Goal: Check status: Check status

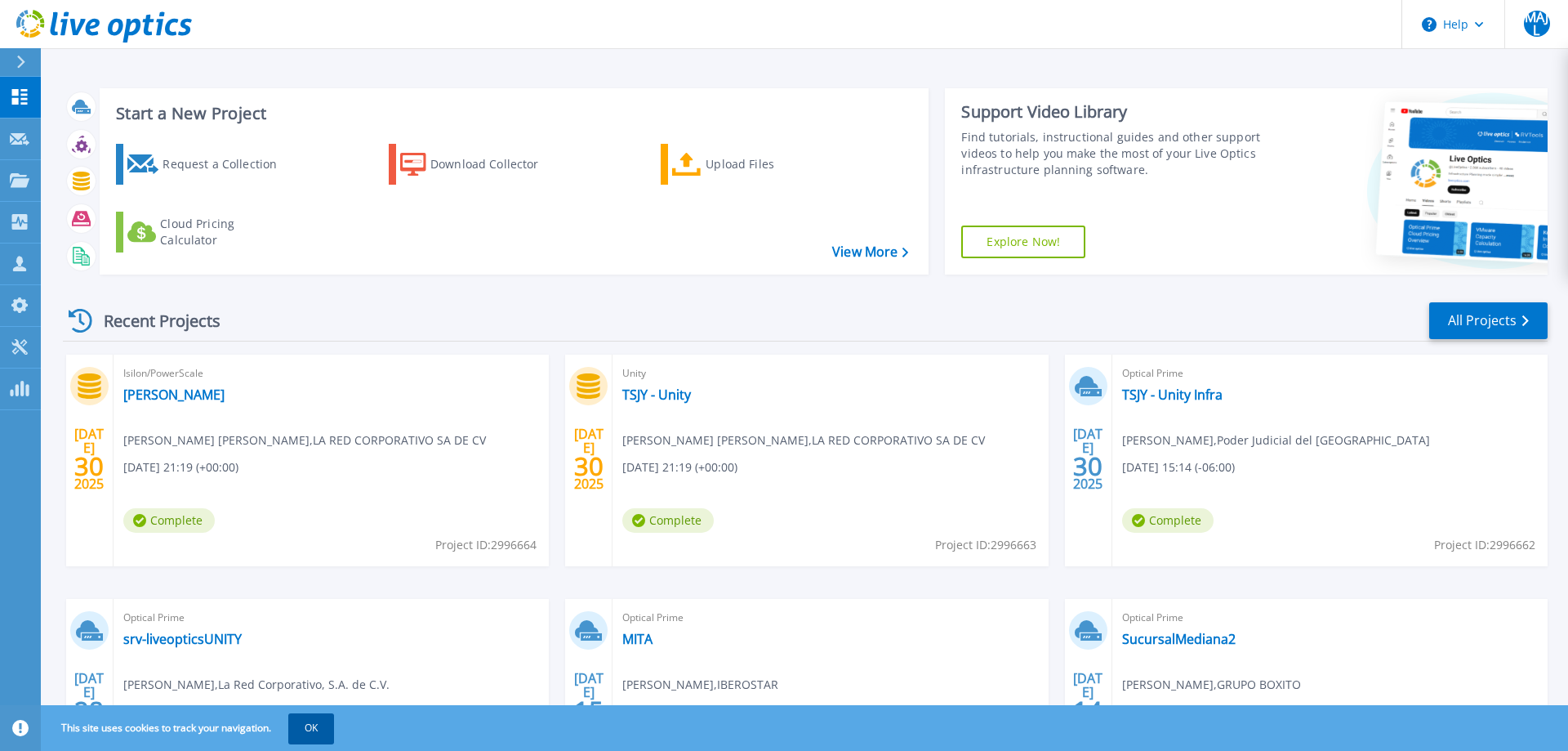
click at [331, 729] on button "OK" at bounding box center [312, 728] width 46 height 30
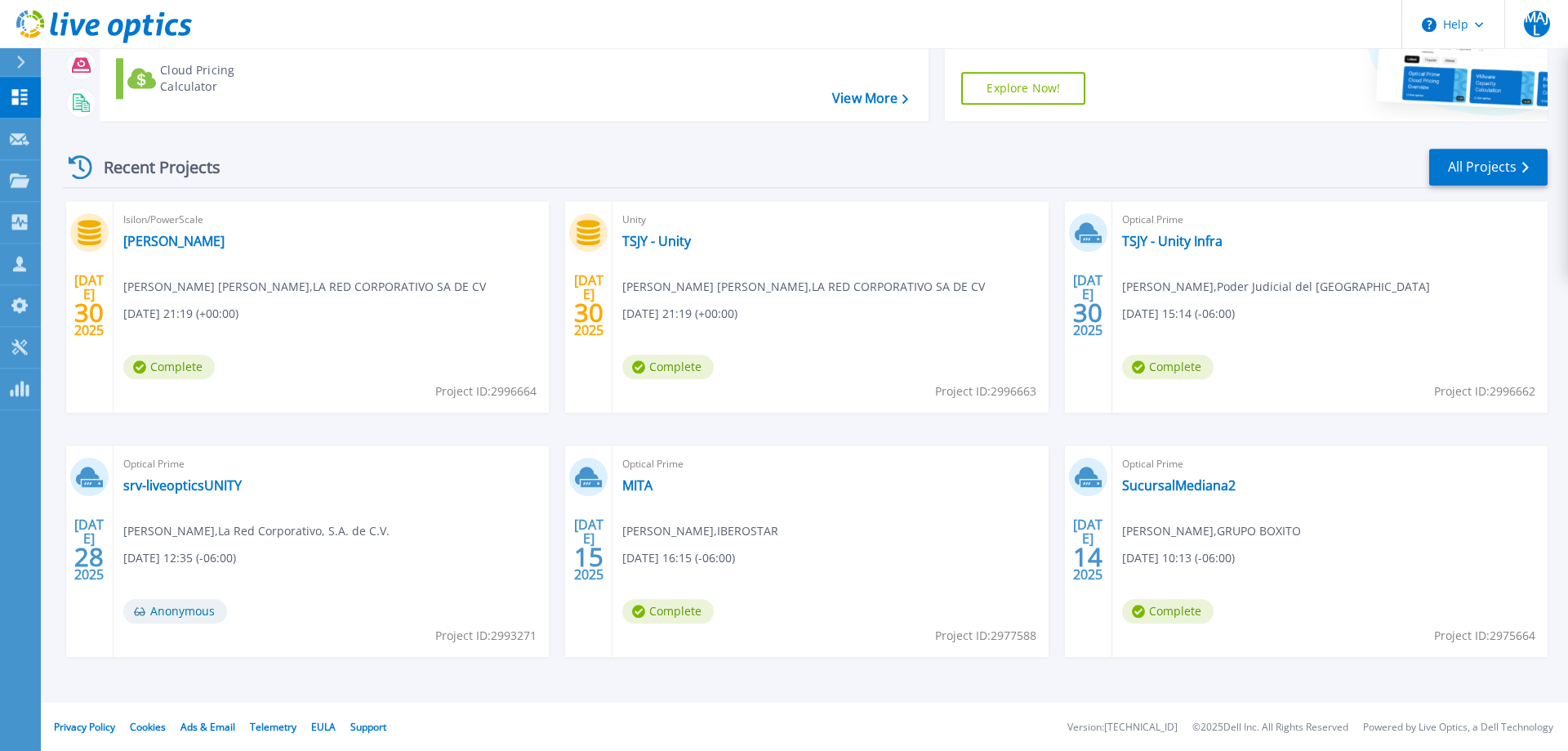
scroll to position [154, 0]
click at [1185, 245] on link "TSJY - Unity Infra" at bounding box center [1172, 240] width 101 height 17
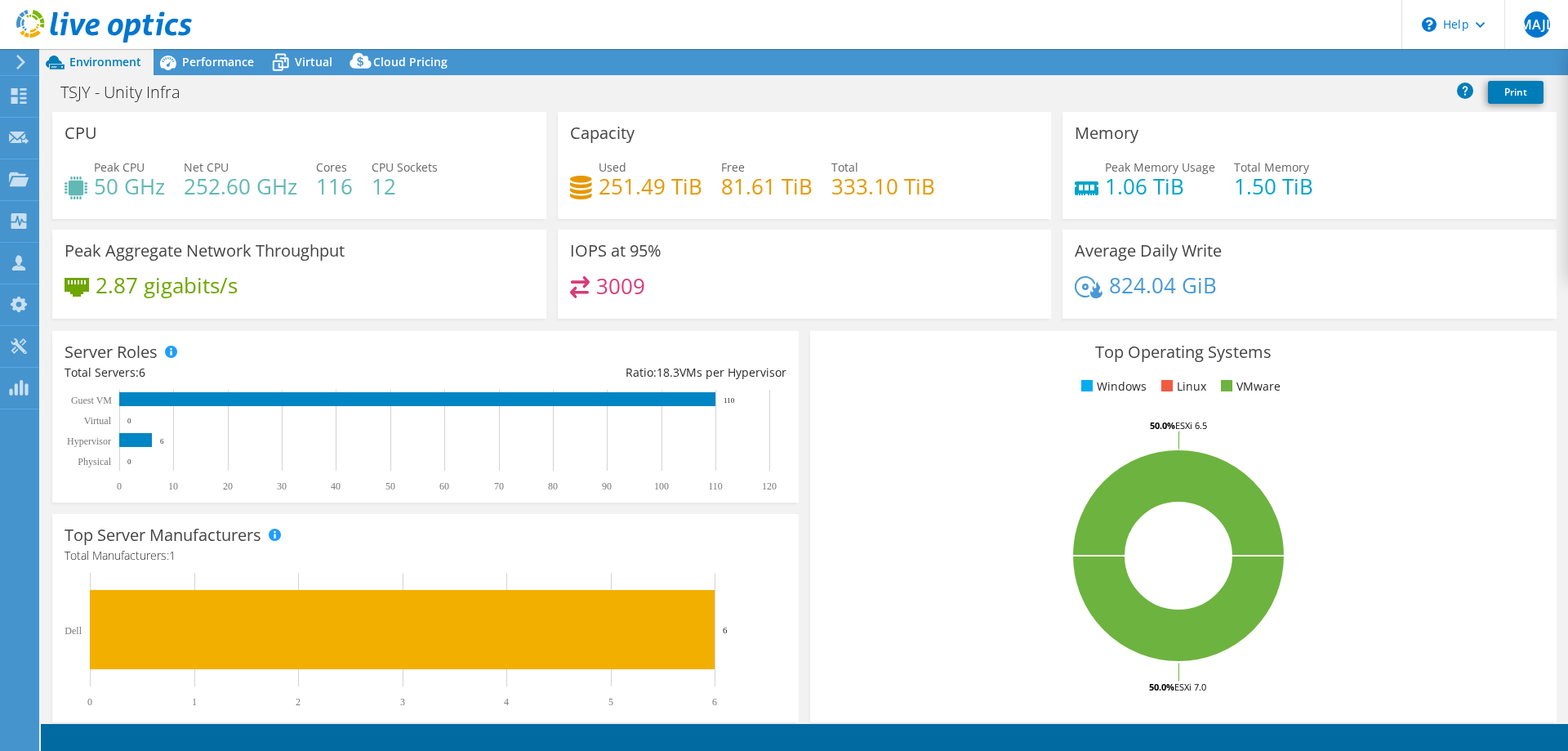
select select "USD"
click at [232, 64] on span "Performance" at bounding box center [218, 61] width 72 height 16
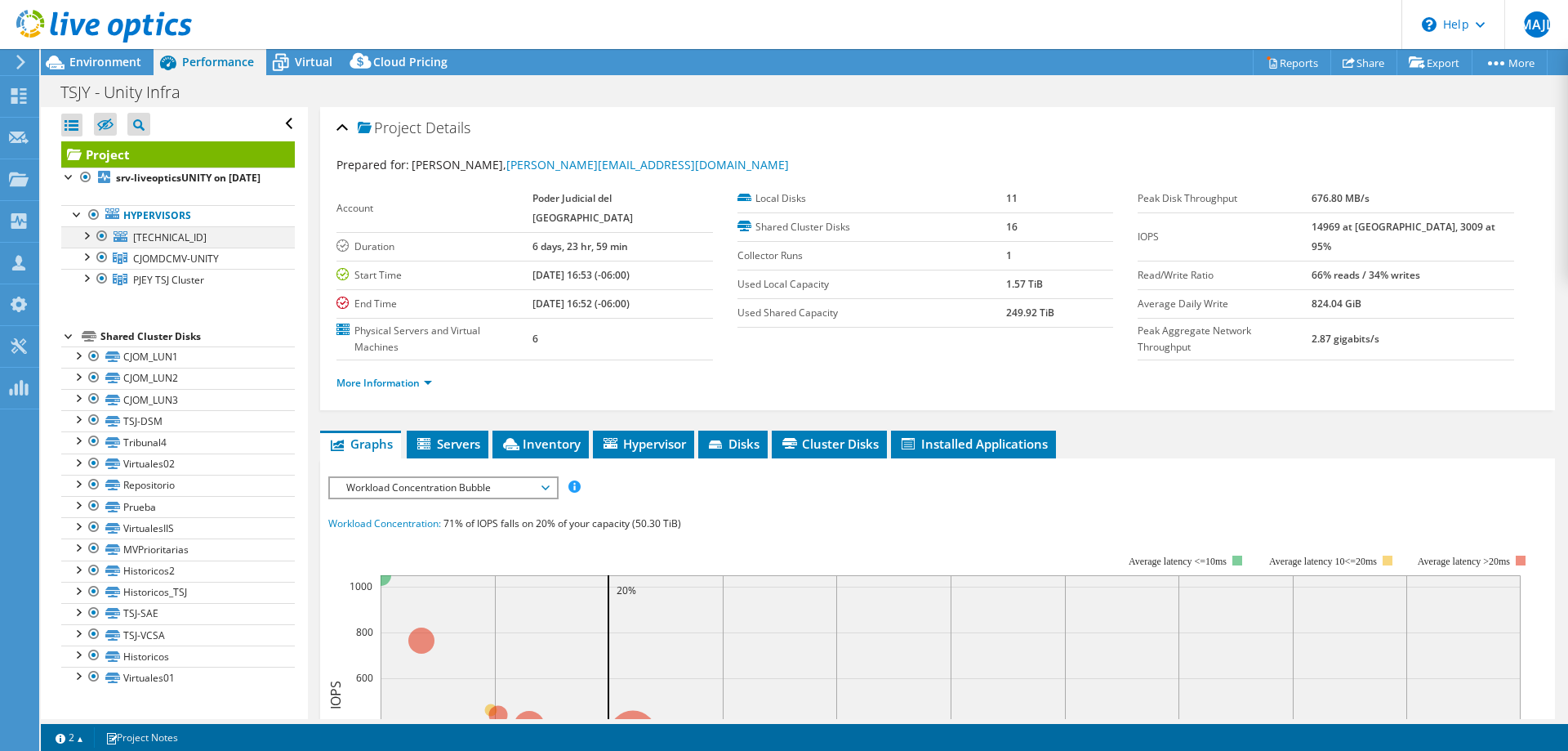
click at [100, 246] on div at bounding box center [102, 235] width 17 height 19
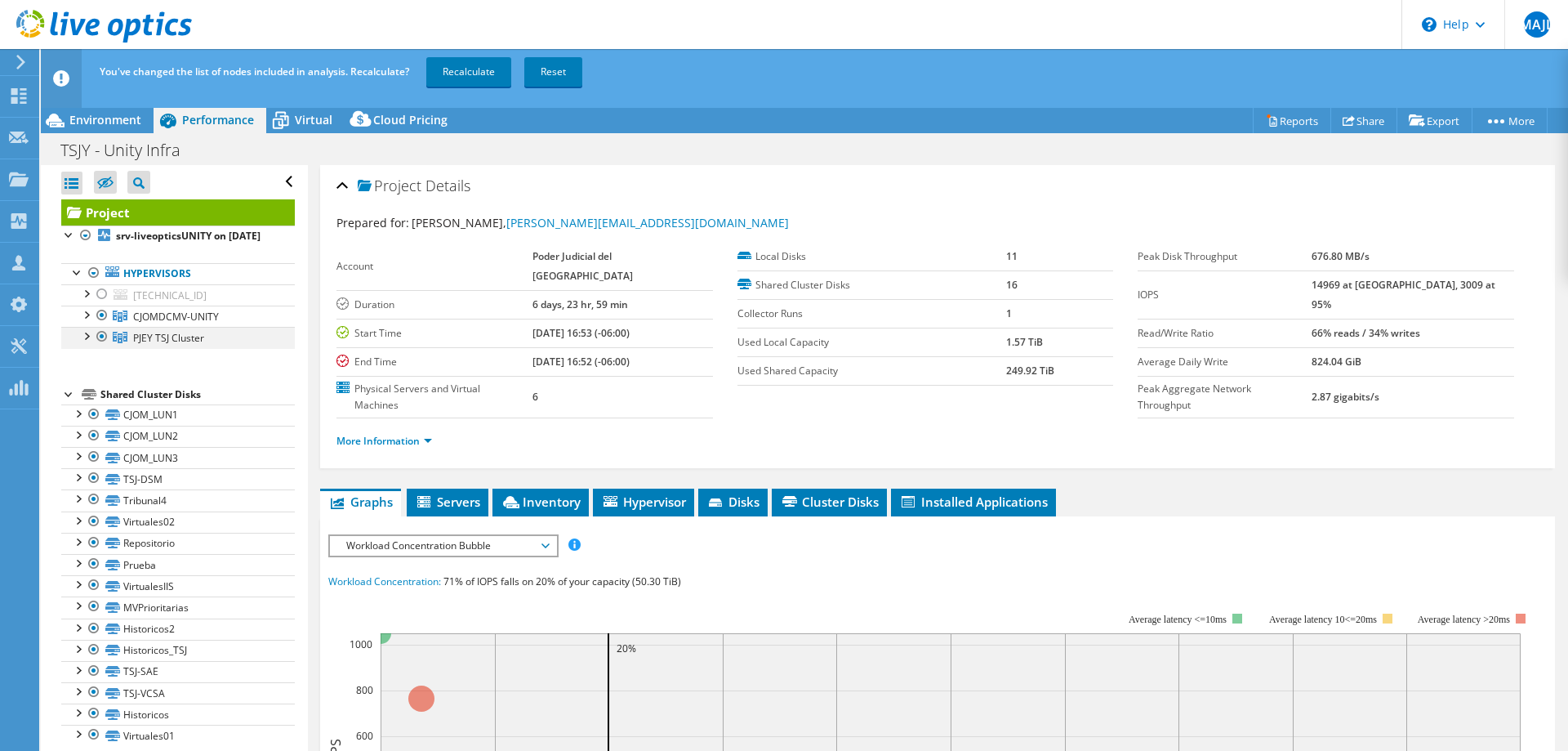
click at [103, 346] on div at bounding box center [102, 336] width 17 height 19
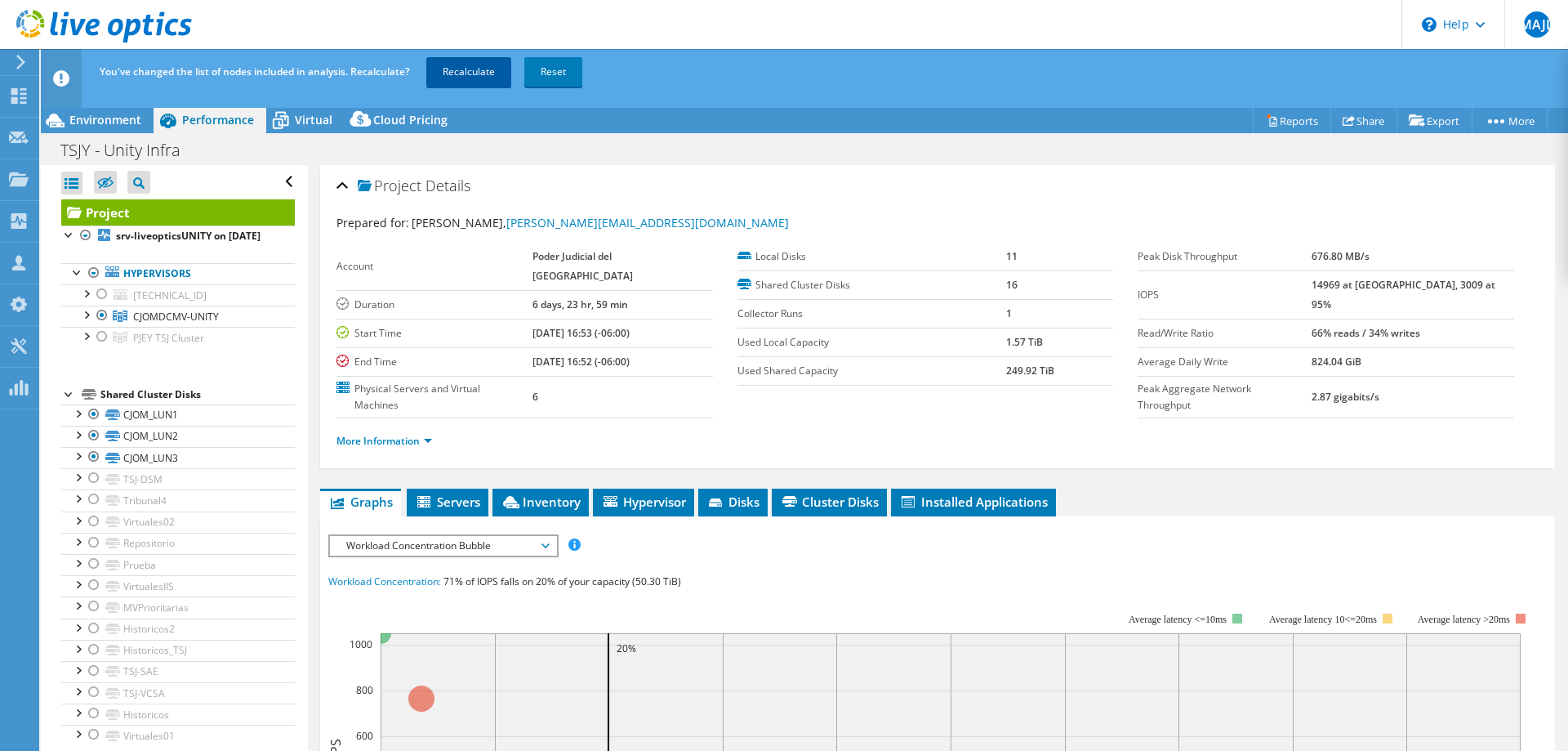
click at [478, 76] on link "Recalculate" at bounding box center [469, 72] width 85 height 30
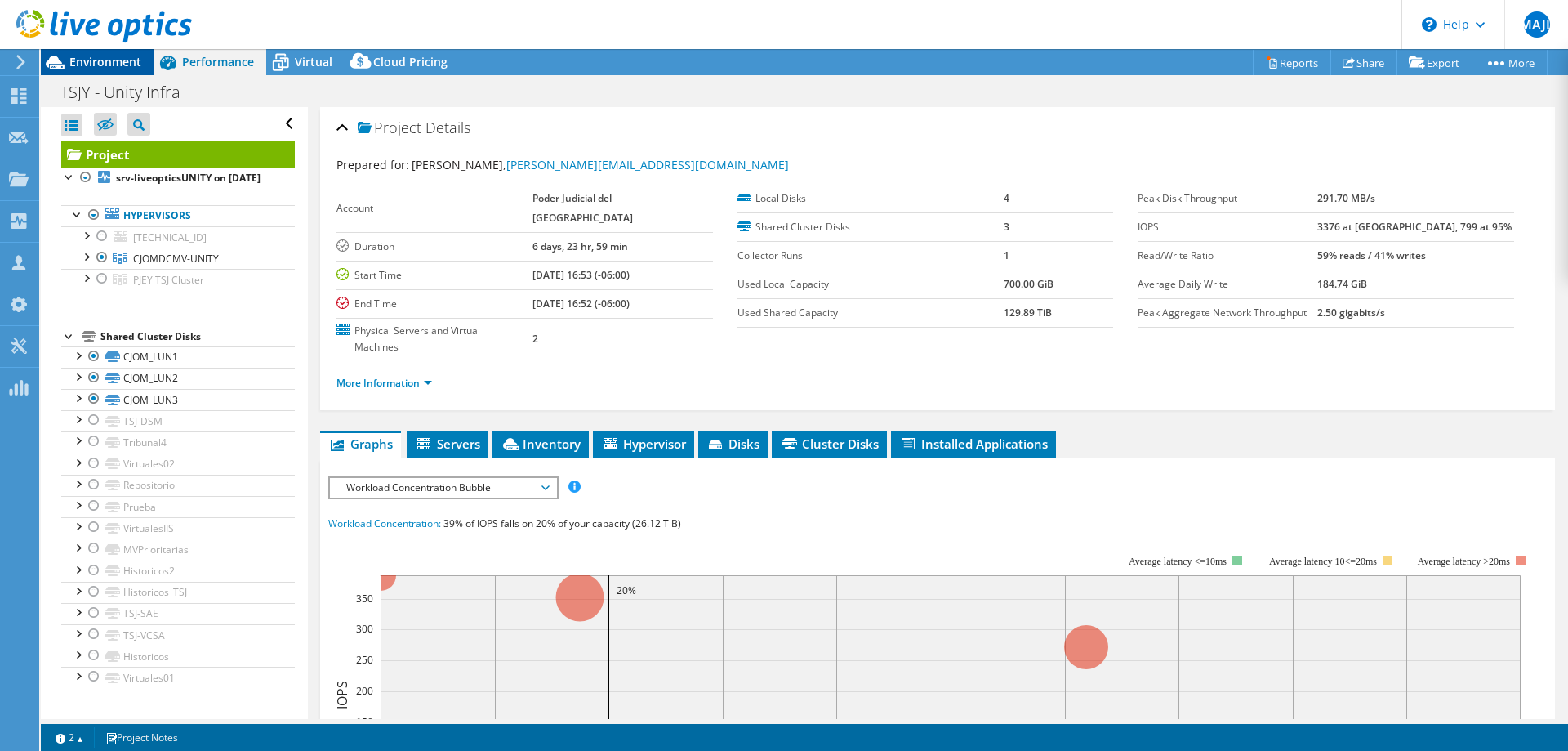
click at [101, 74] on div "Environment" at bounding box center [97, 62] width 113 height 26
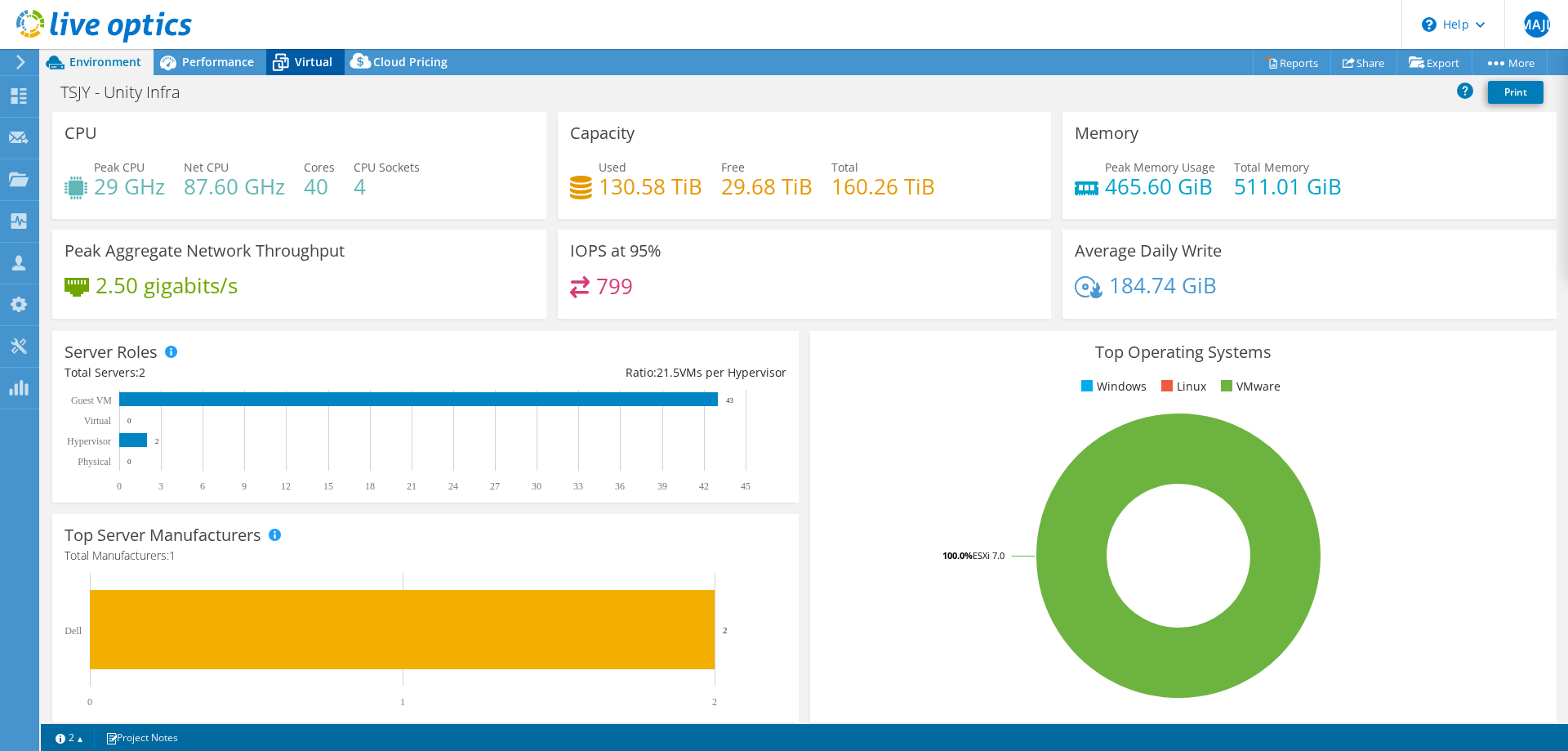
click at [298, 61] on span "Virtual" at bounding box center [314, 61] width 38 height 16
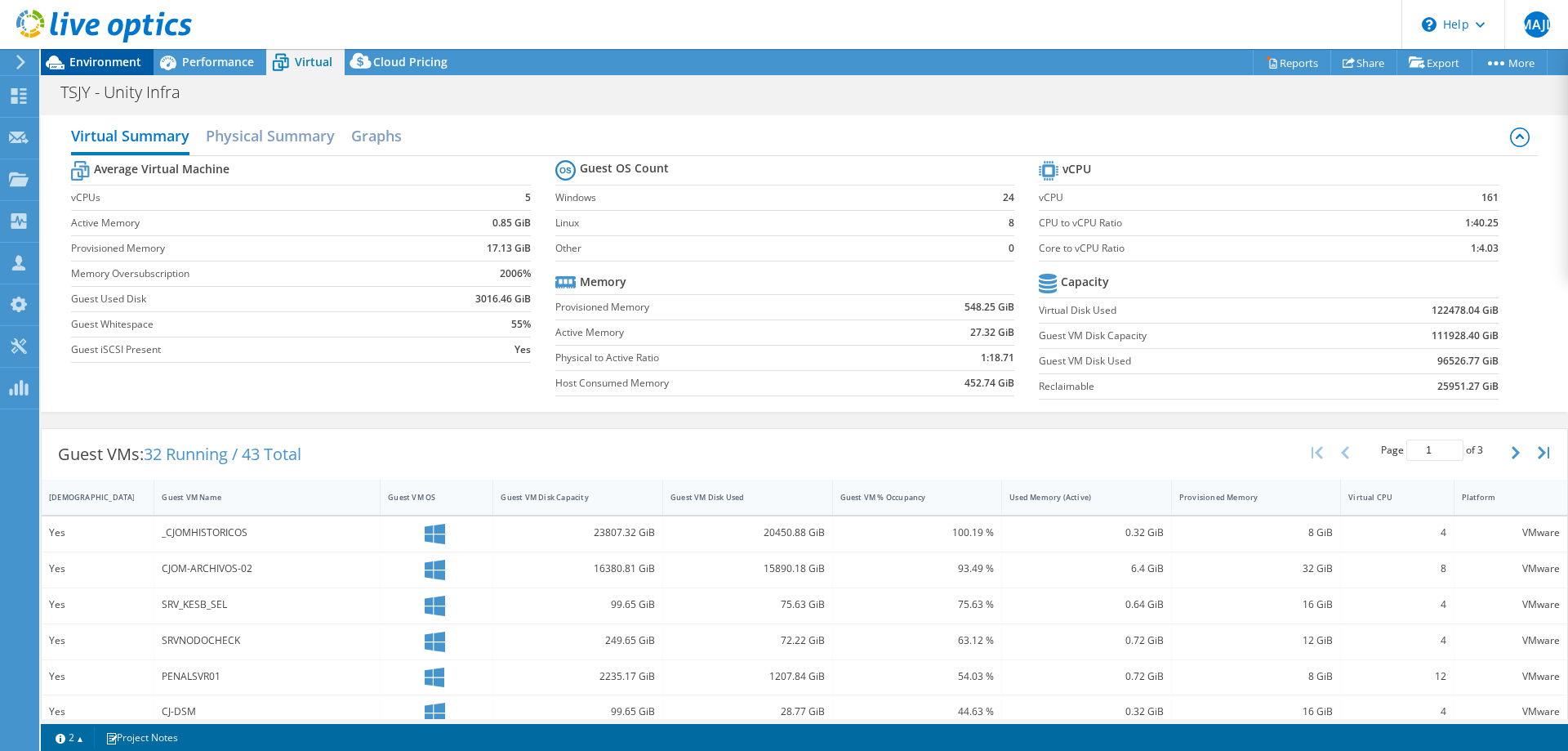
click at [106, 61] on span "Environment" at bounding box center [105, 61] width 72 height 16
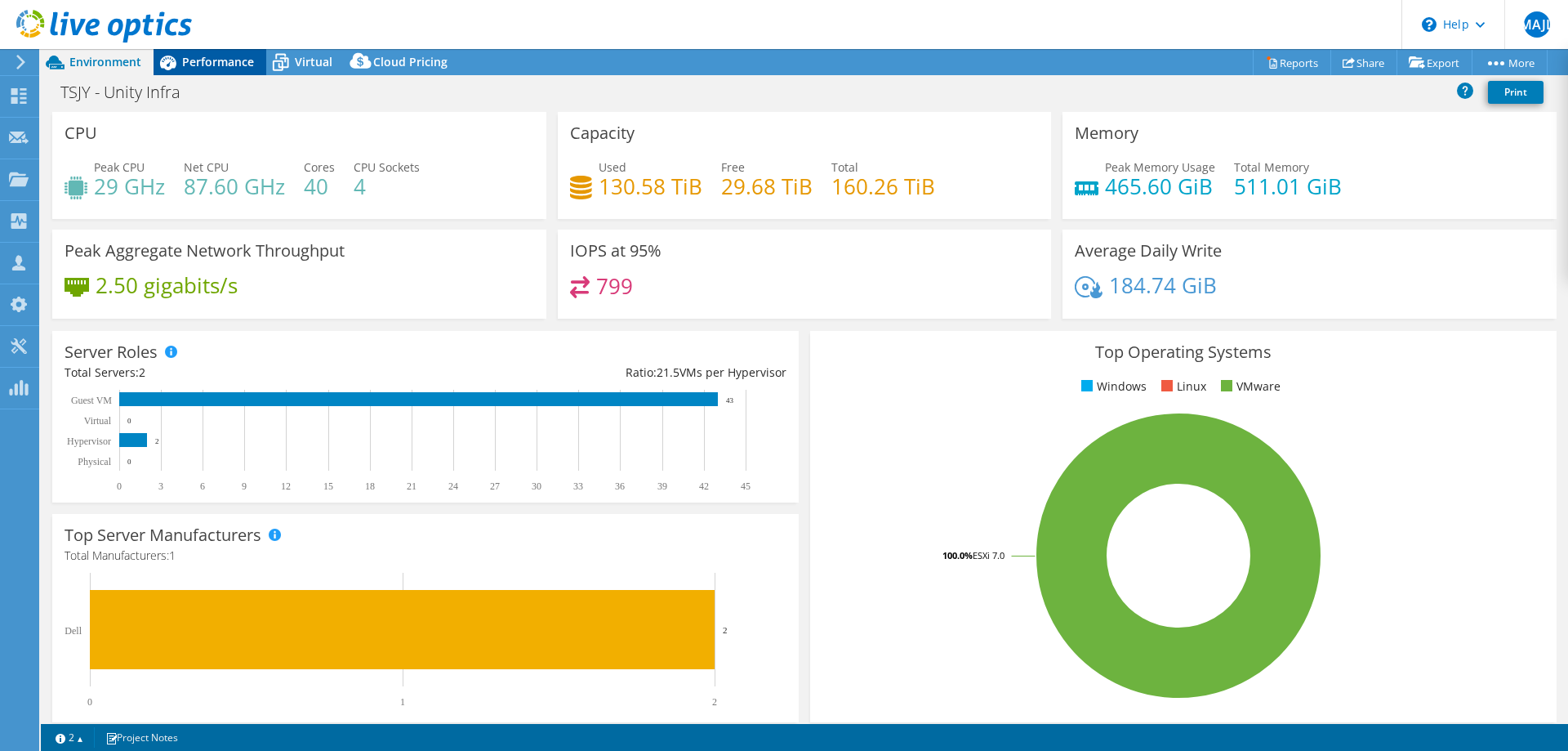
click at [224, 64] on span "Performance" at bounding box center [218, 61] width 72 height 16
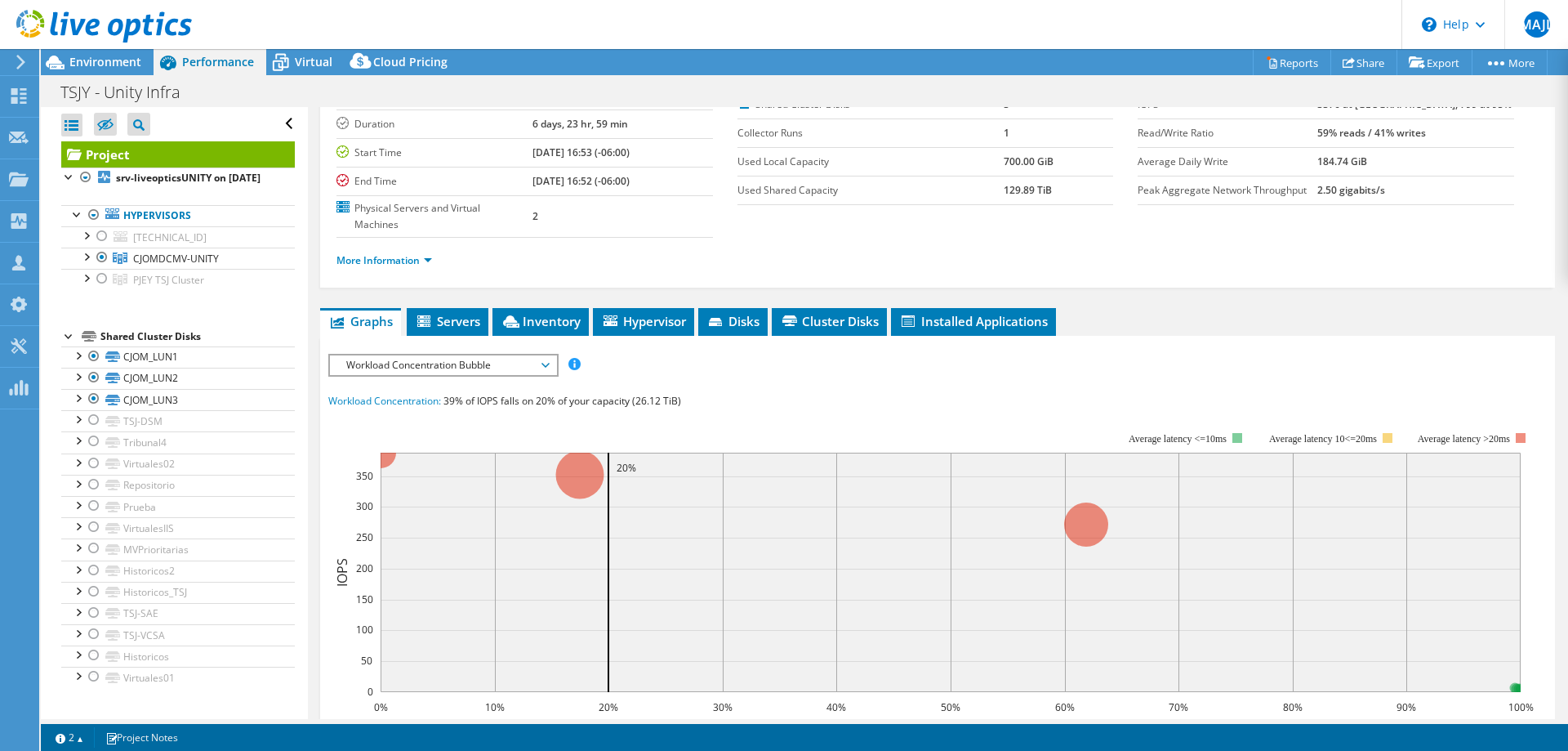
scroll to position [83, 0]
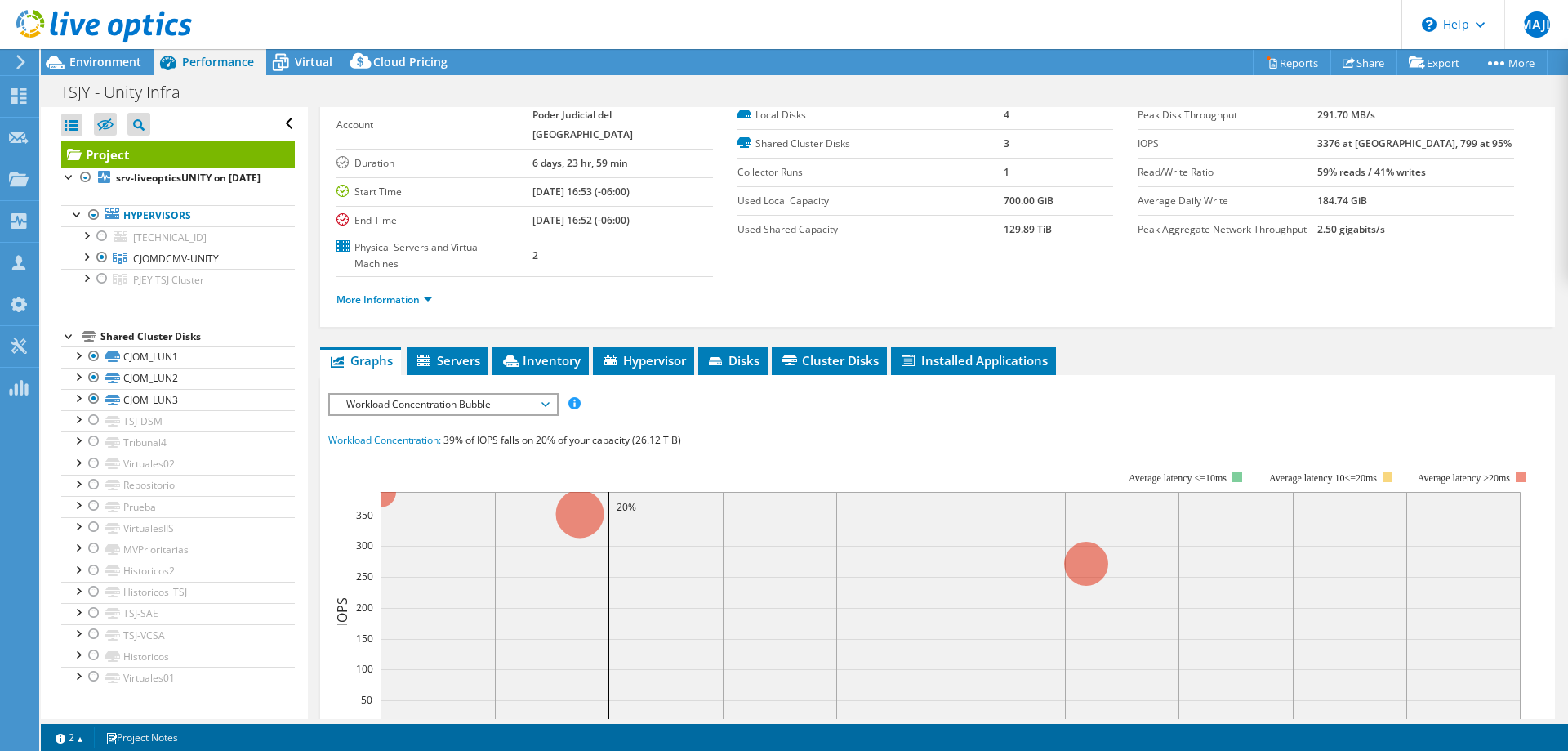
click at [410, 395] on span "Workload Concentration Bubble" at bounding box center [444, 404] width 210 height 19
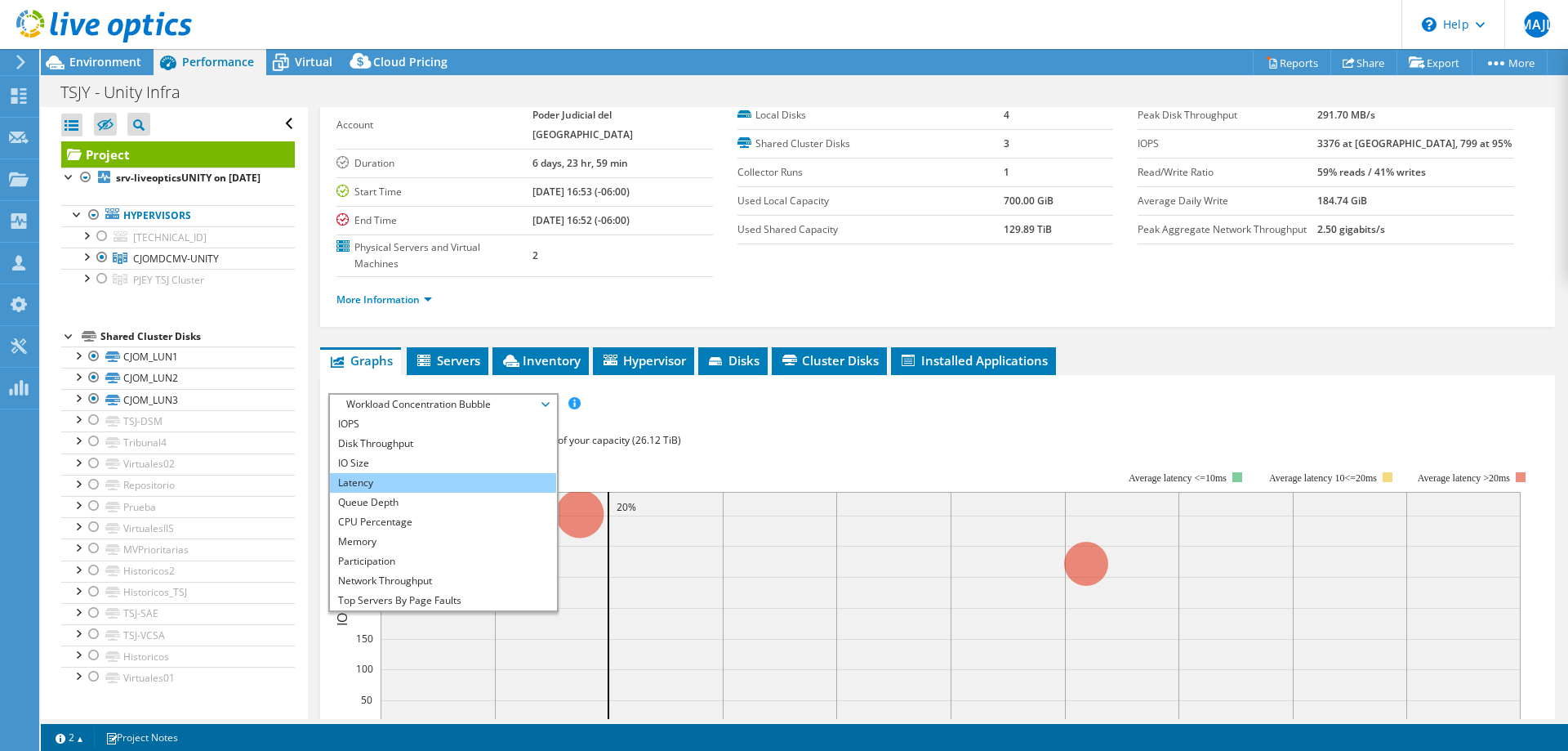
click at [388, 473] on li "Latency" at bounding box center [443, 483] width 226 height 19
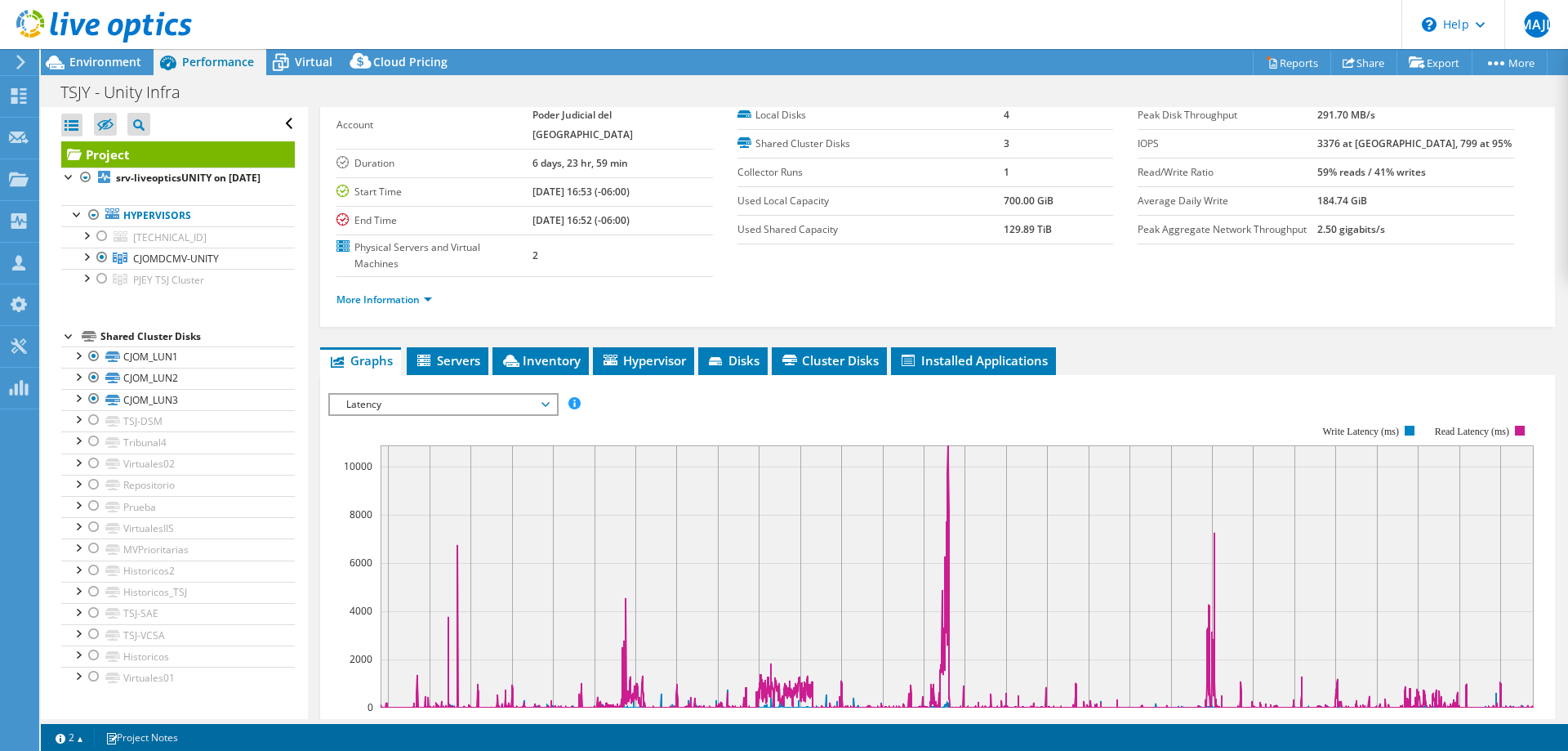
scroll to position [0, 0]
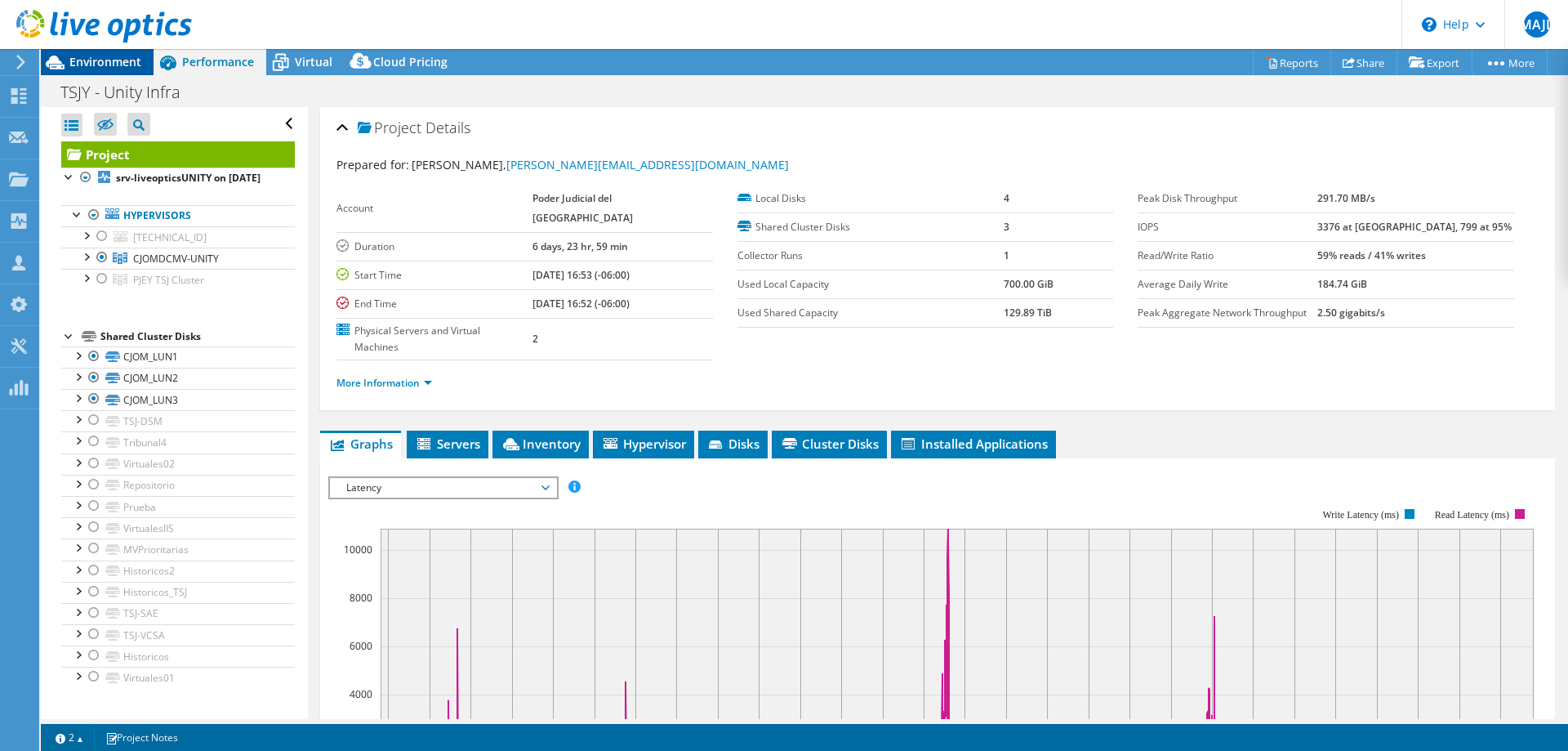
click at [106, 61] on span "Environment" at bounding box center [105, 61] width 72 height 16
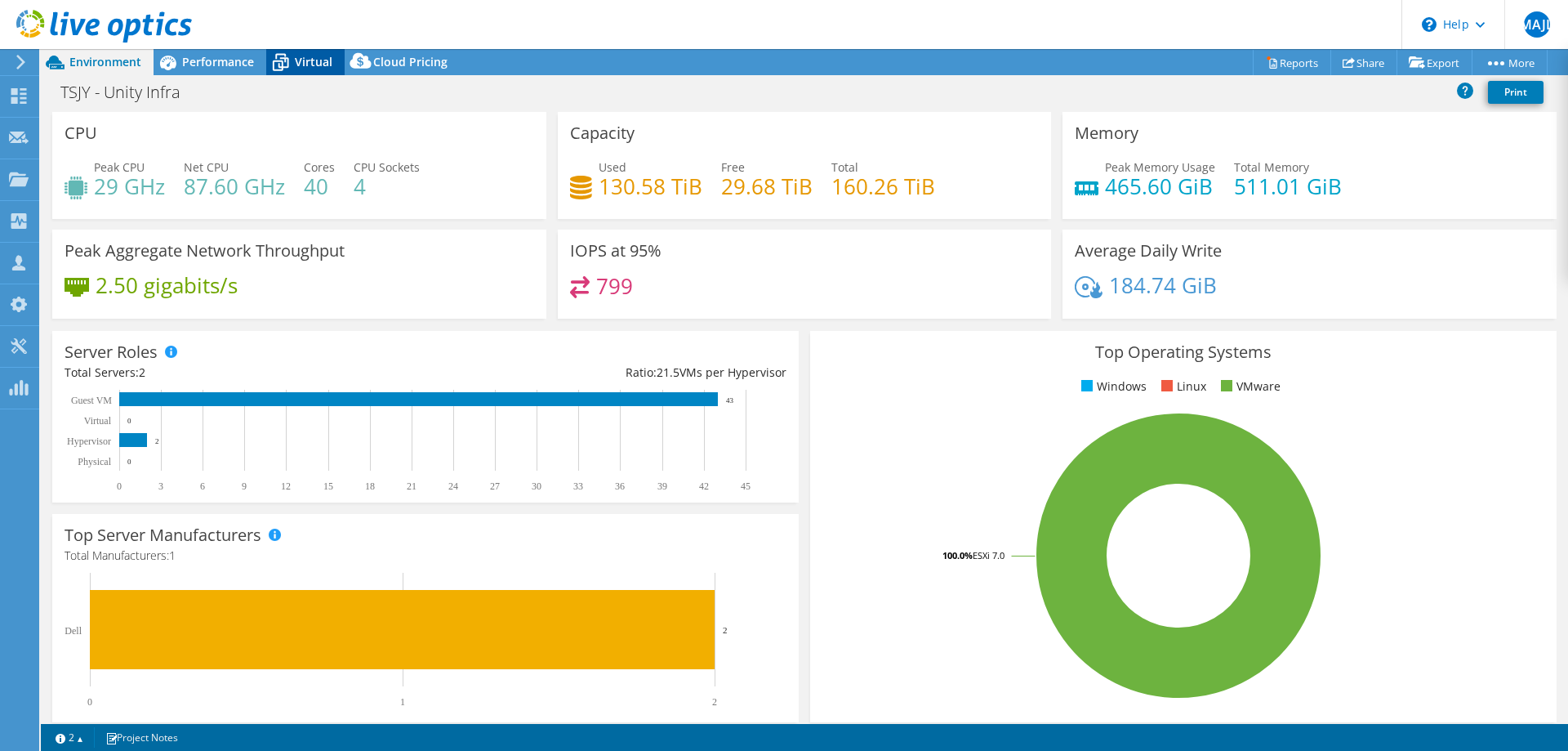
click at [298, 64] on span "Virtual" at bounding box center [314, 61] width 38 height 16
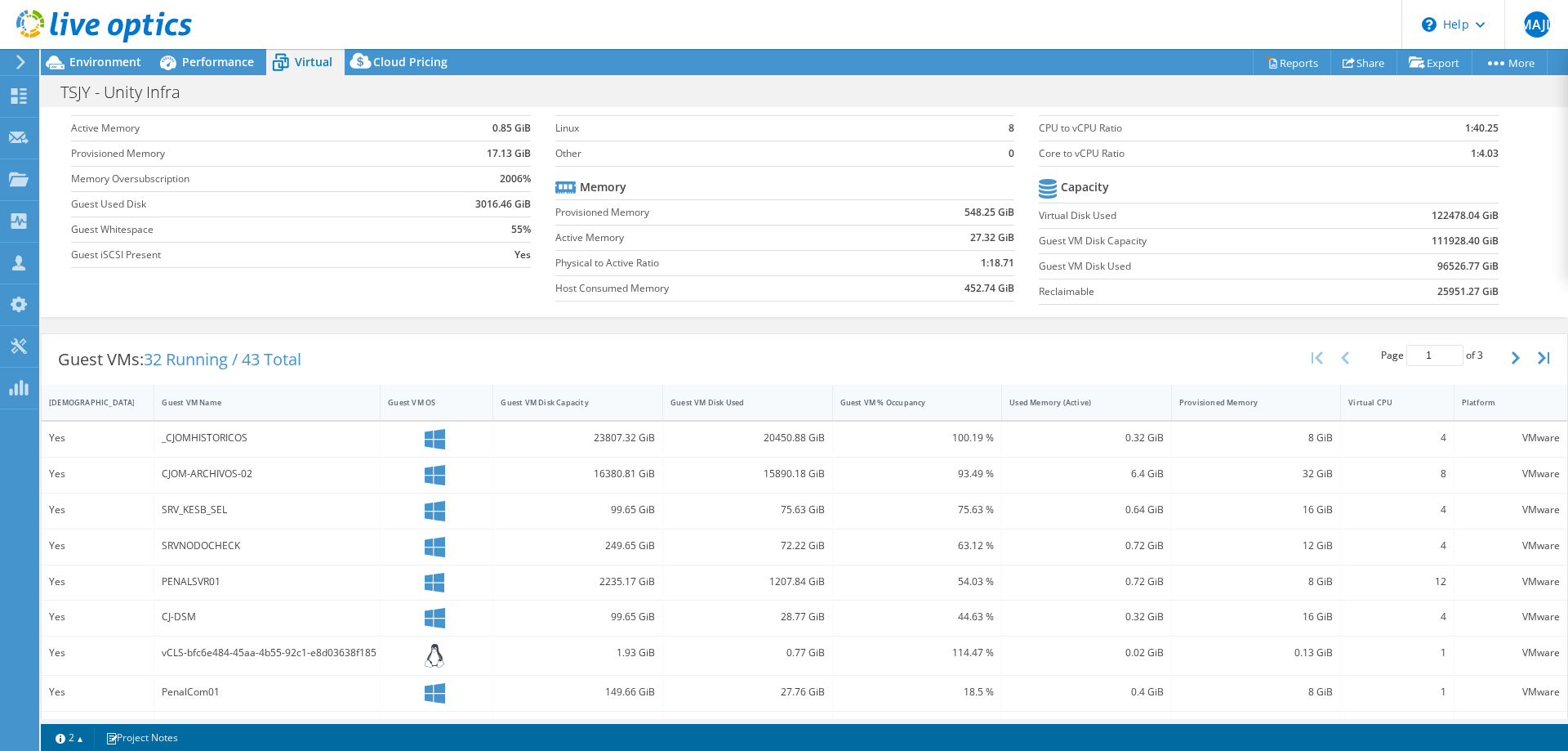
scroll to position [184, 0]
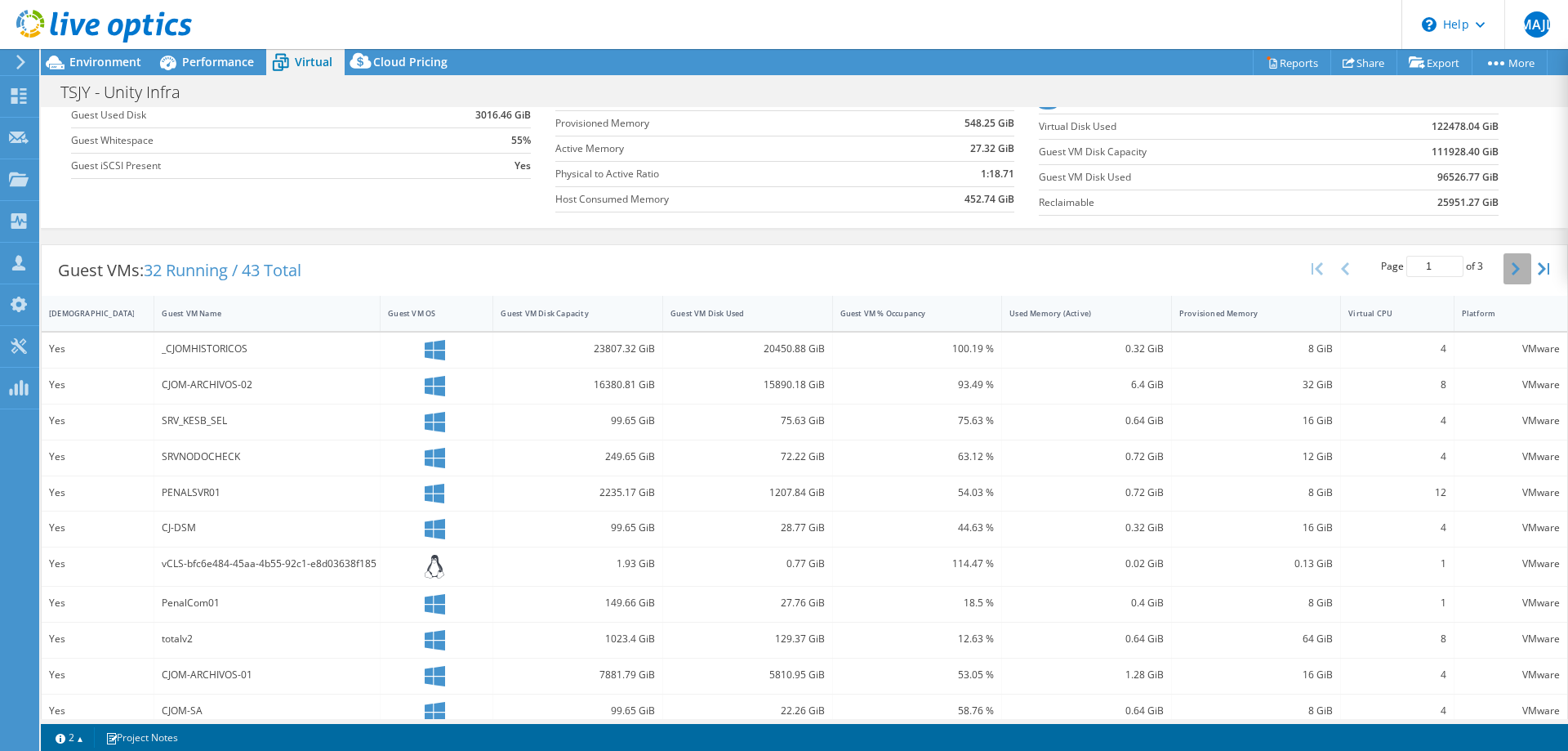
click at [1522, 276] on button "button" at bounding box center [1517, 268] width 28 height 31
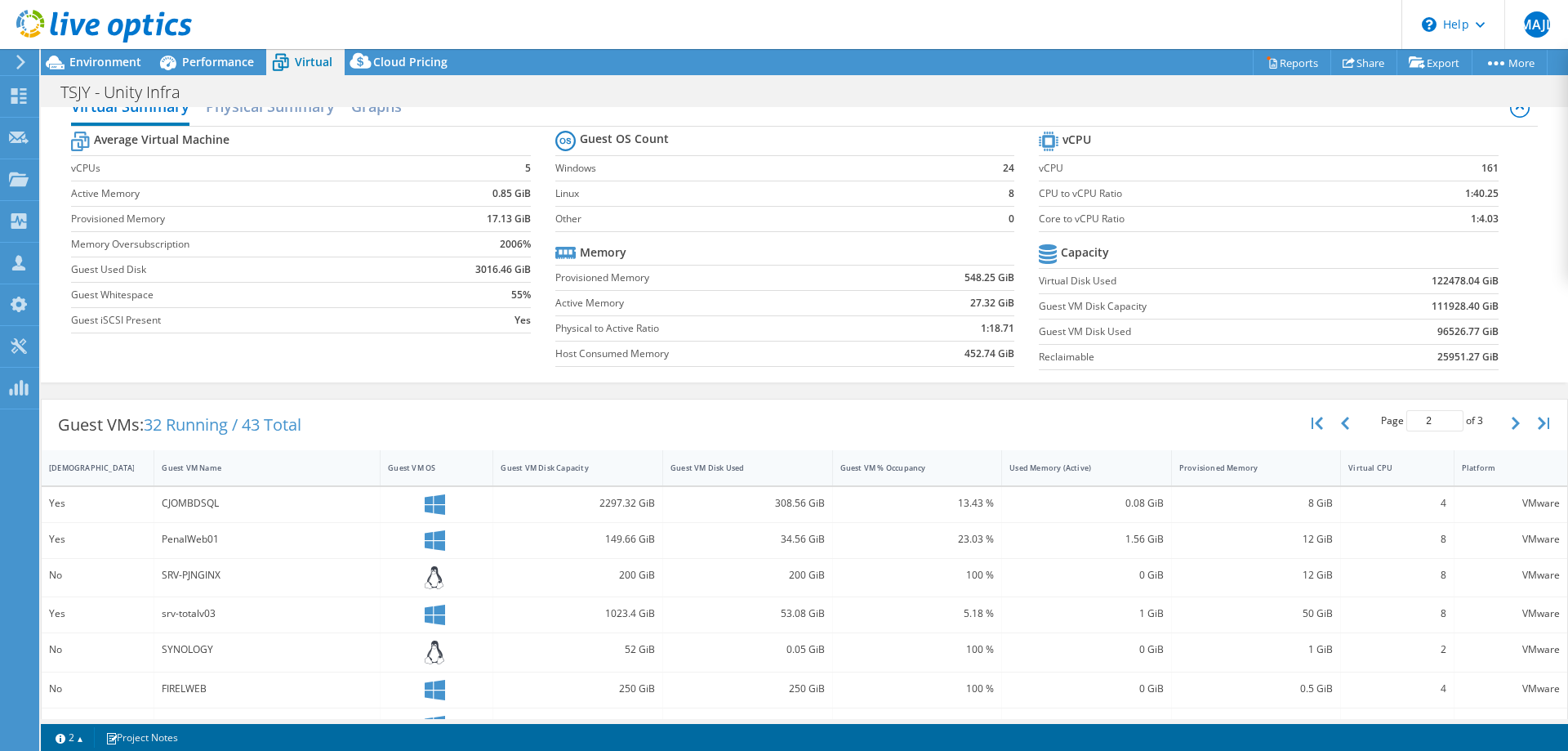
scroll to position [23, 0]
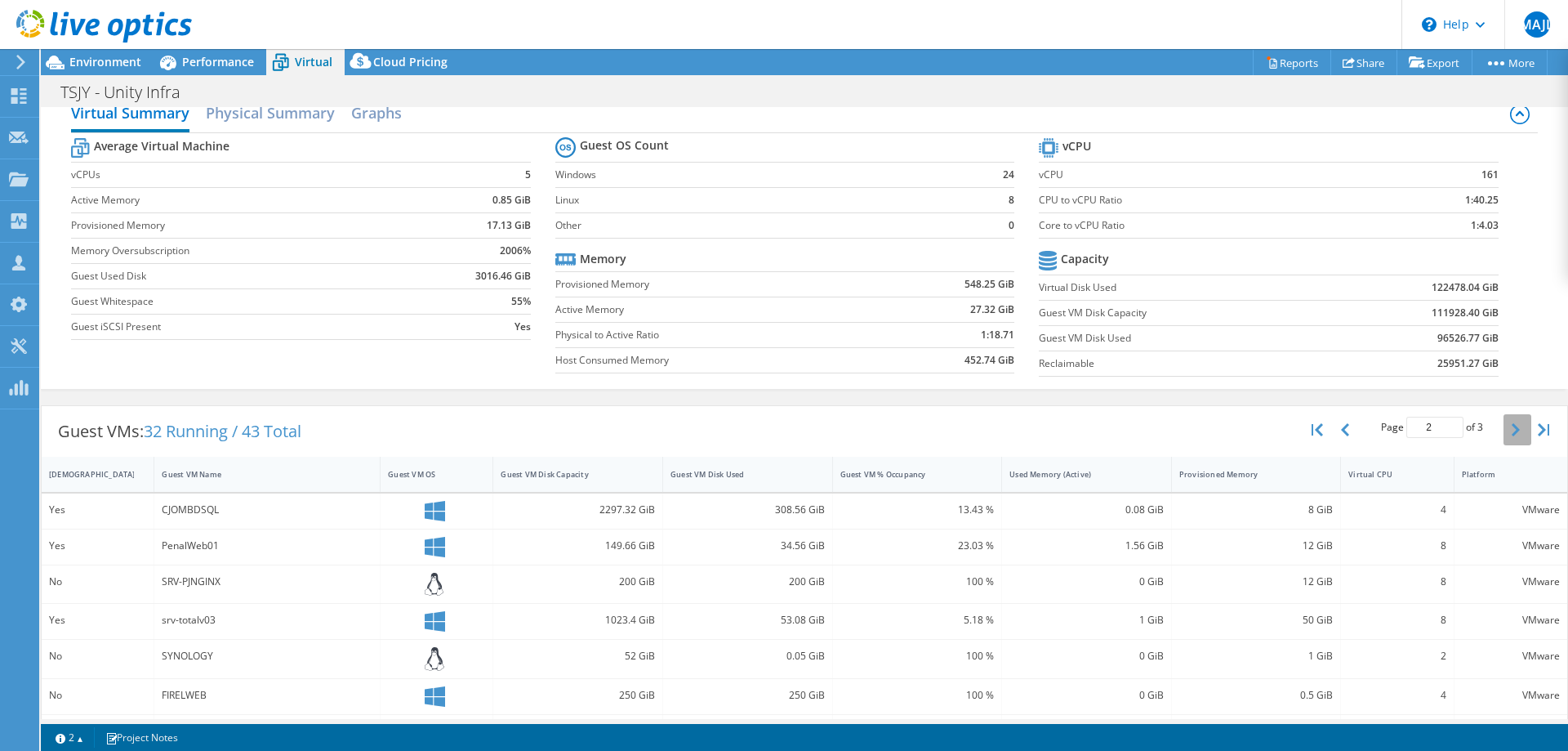
click at [1507, 423] on button "button" at bounding box center [1517, 430] width 28 height 31
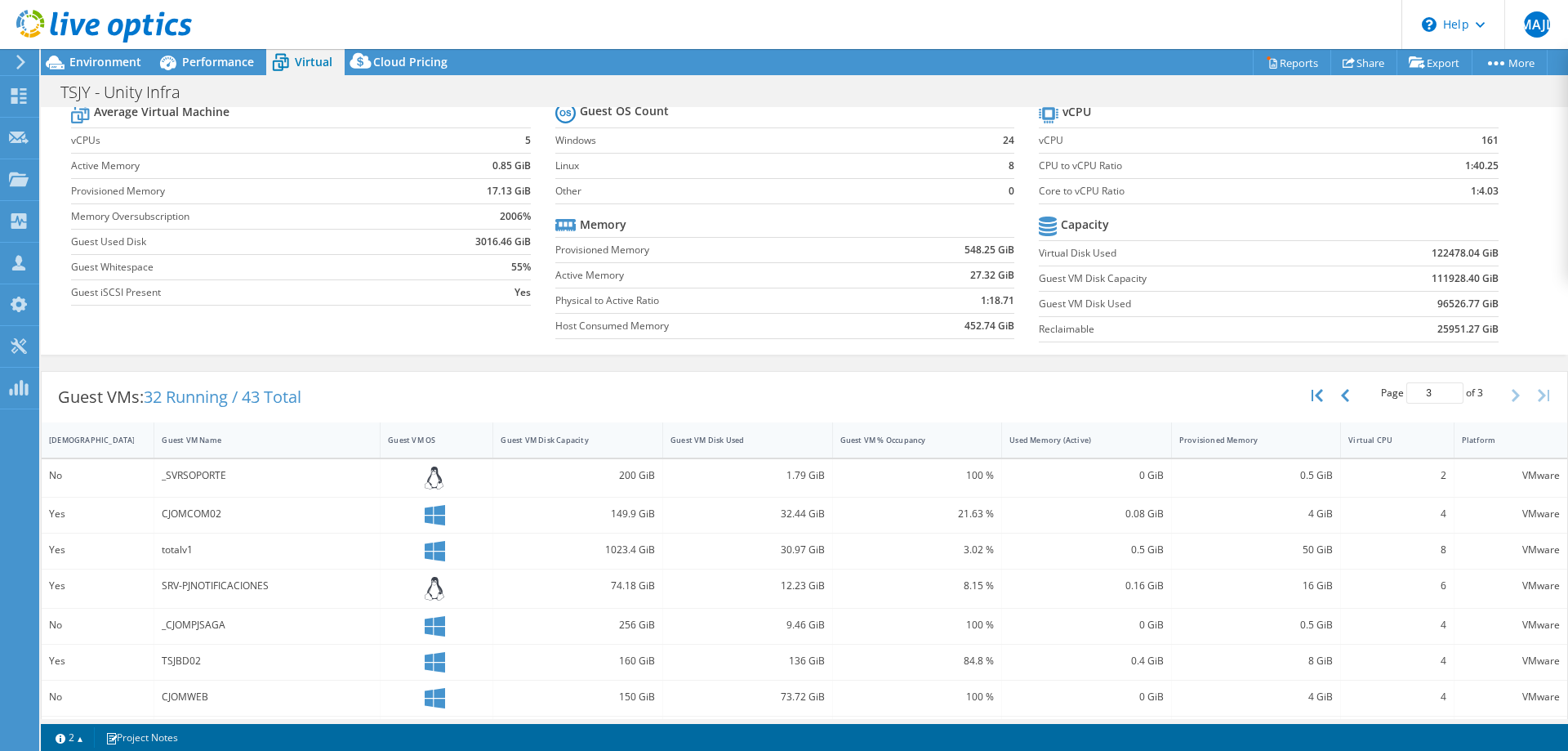
scroll to position [83, 0]
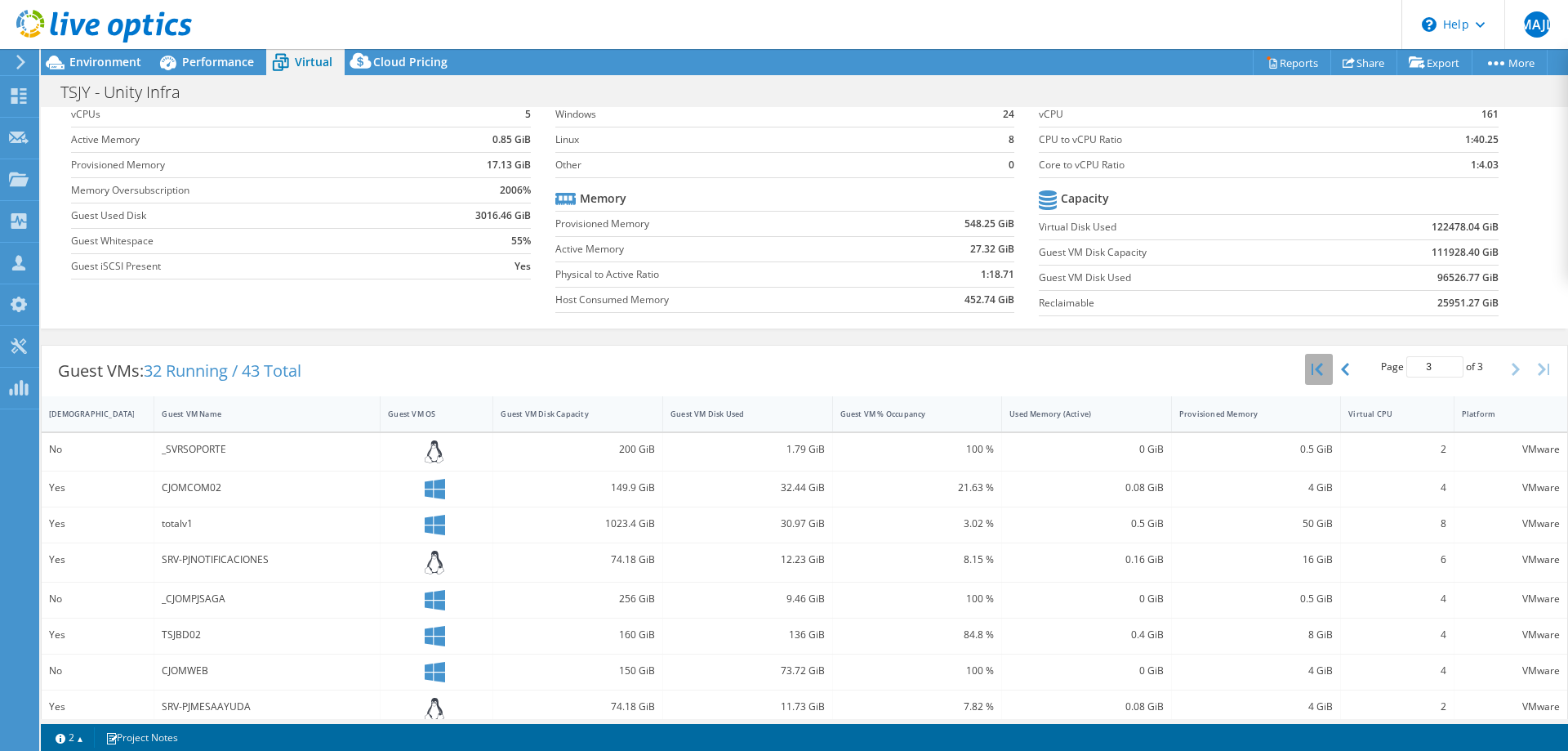
click at [1321, 376] on icon "button" at bounding box center [1317, 369] width 11 height 13
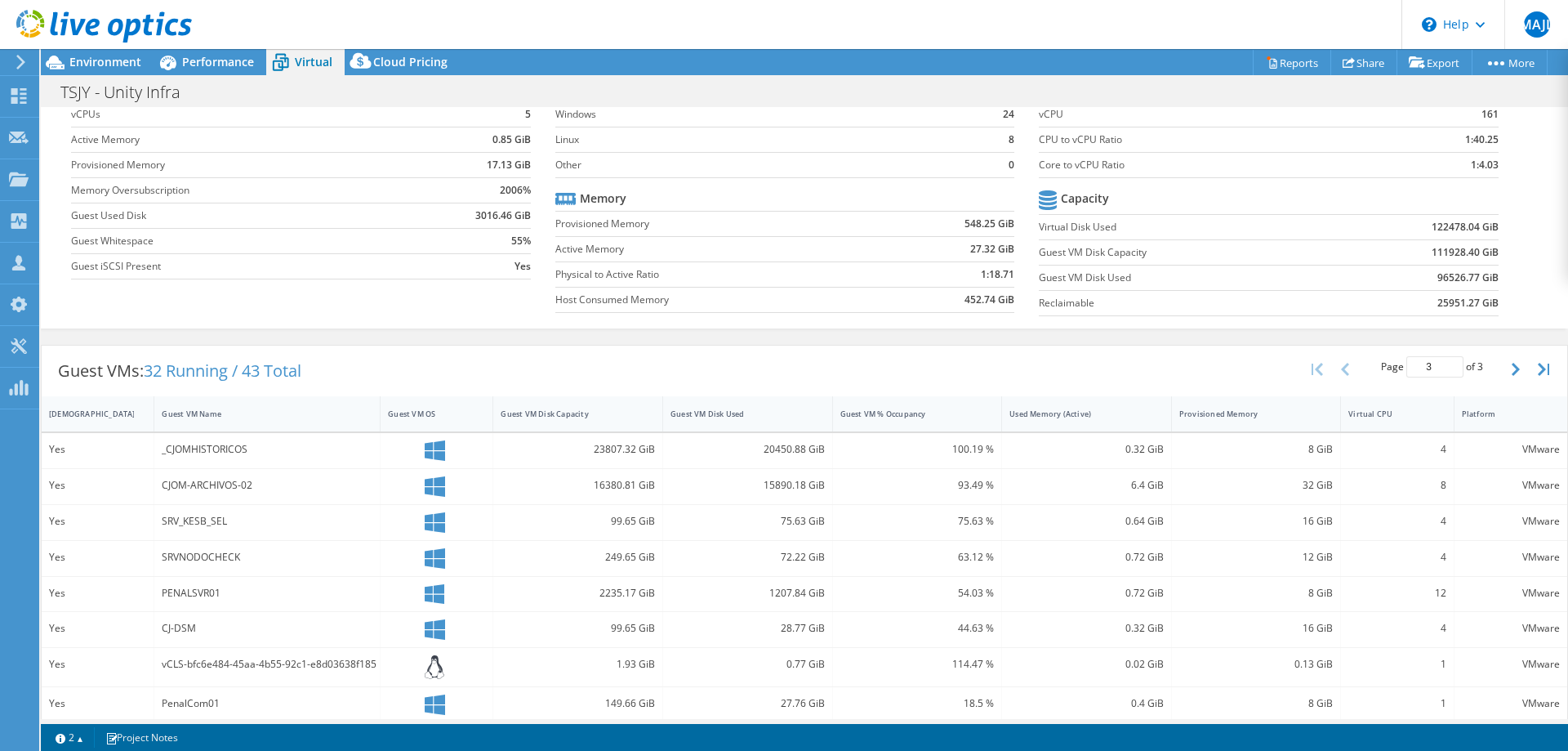
type input "1"
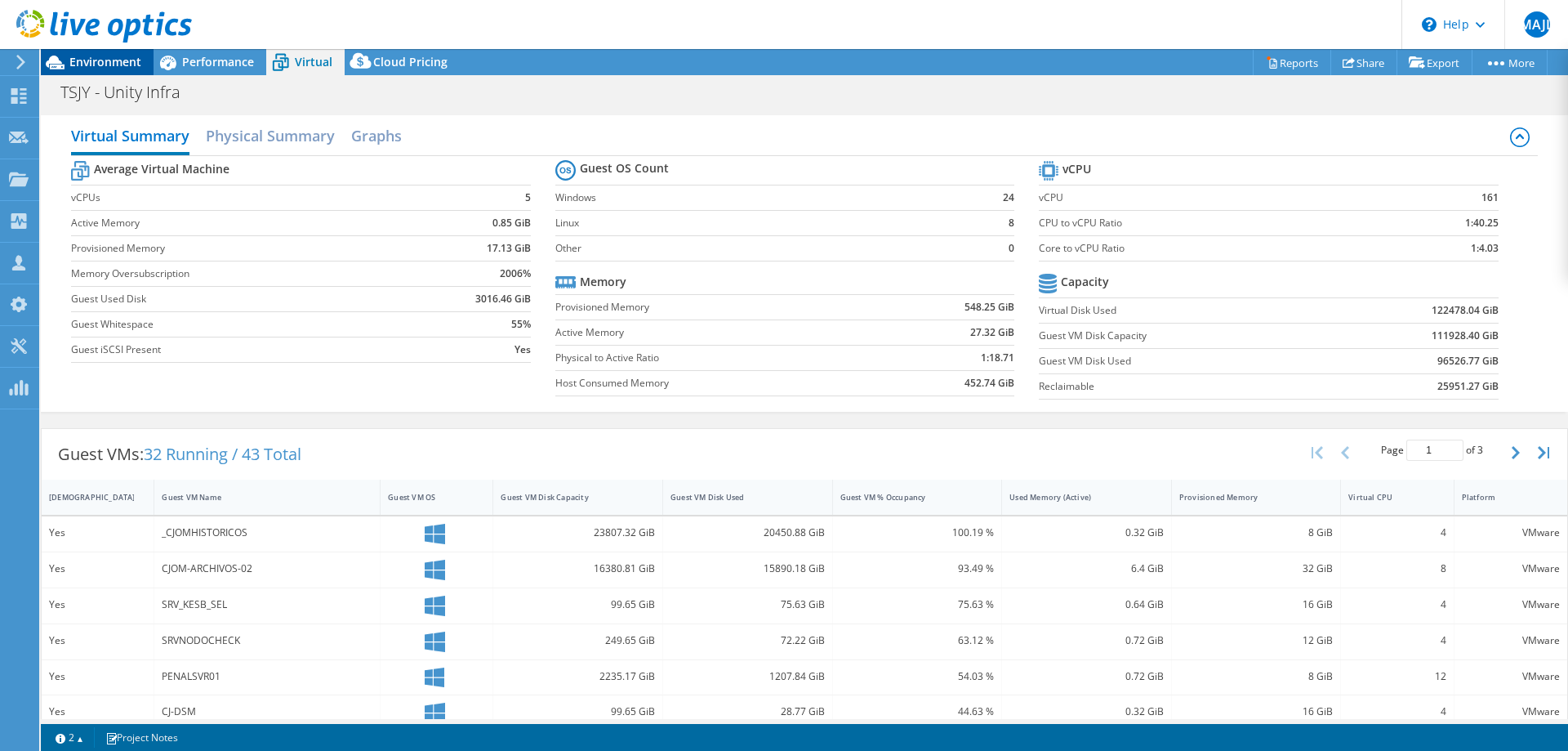
click at [126, 62] on span "Environment" at bounding box center [105, 61] width 72 height 16
